Goal: Information Seeking & Learning: Check status

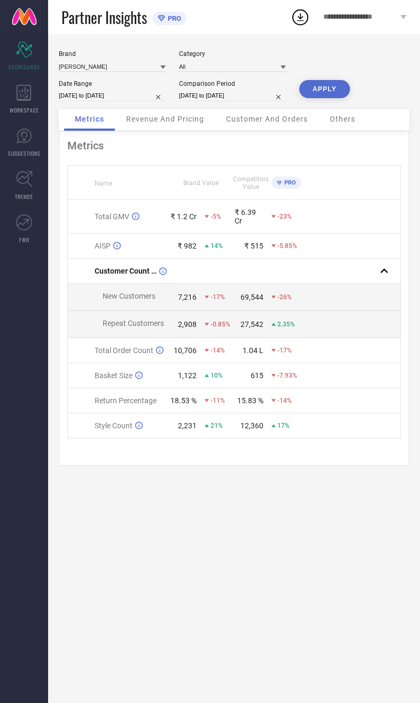
click at [177, 121] on span "Revenue And Pricing" at bounding box center [165, 119] width 78 height 9
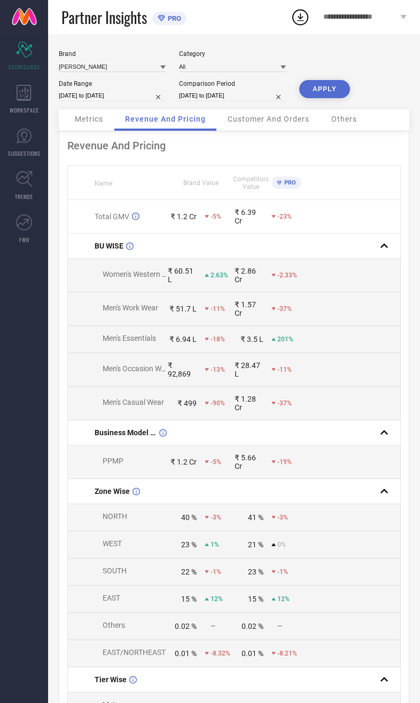
select select "7"
select select "2025"
select select "8"
select select "2025"
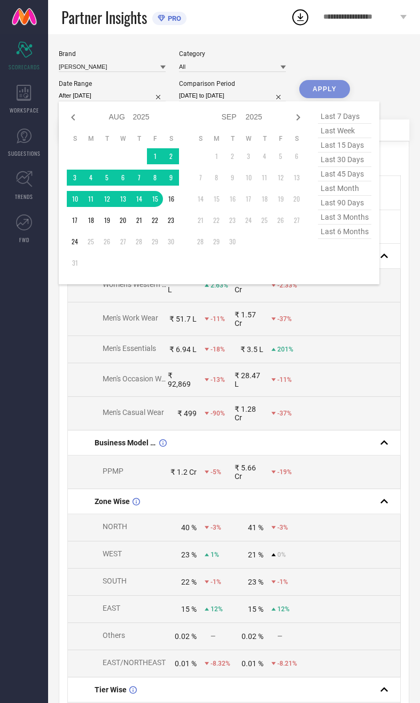
type input "[DATE] to [DATE]"
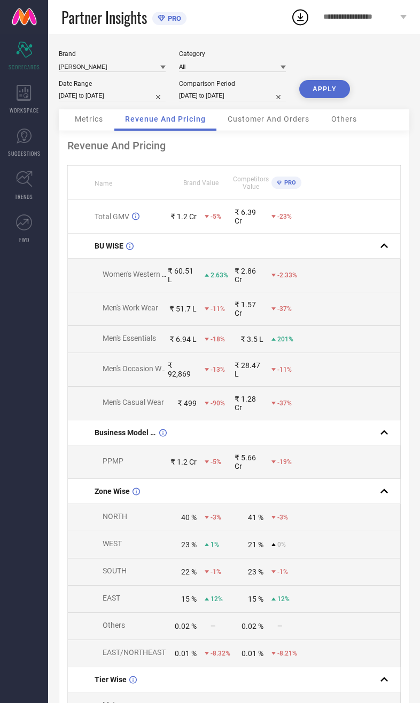
select select "7"
select select "2024"
select select "8"
select select "2024"
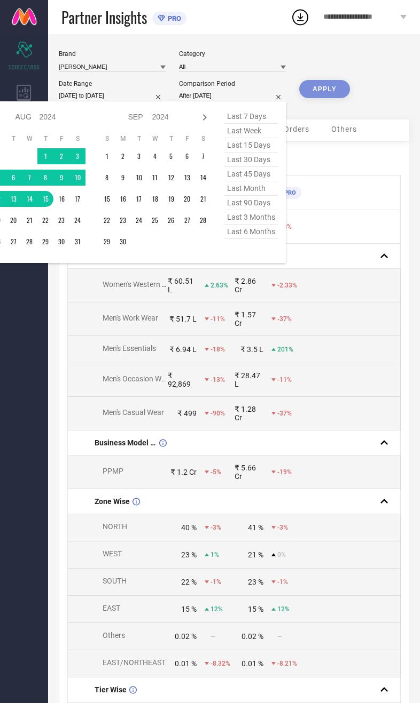
type input "[DATE] to [DATE]"
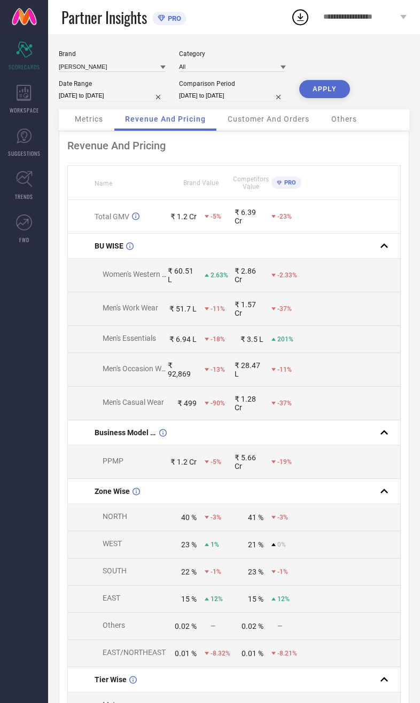
click at [334, 98] on button "APPLY" at bounding box center [324, 89] width 51 height 18
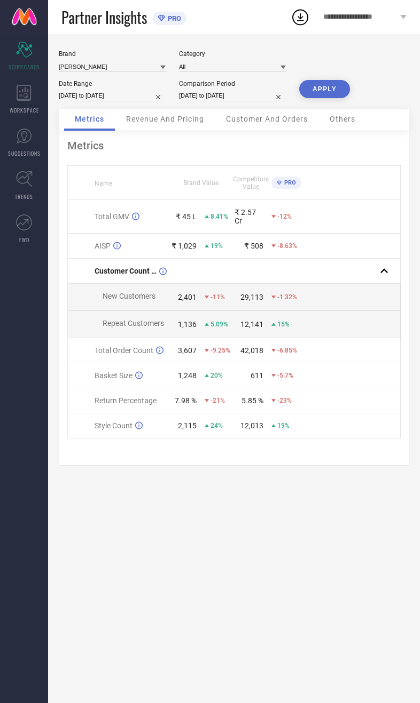
click at [166, 131] on div "Revenue And Pricing" at bounding box center [164, 119] width 99 height 21
click at [179, 121] on span "Revenue And Pricing" at bounding box center [165, 119] width 78 height 9
